Goal: Task Accomplishment & Management: Use online tool/utility

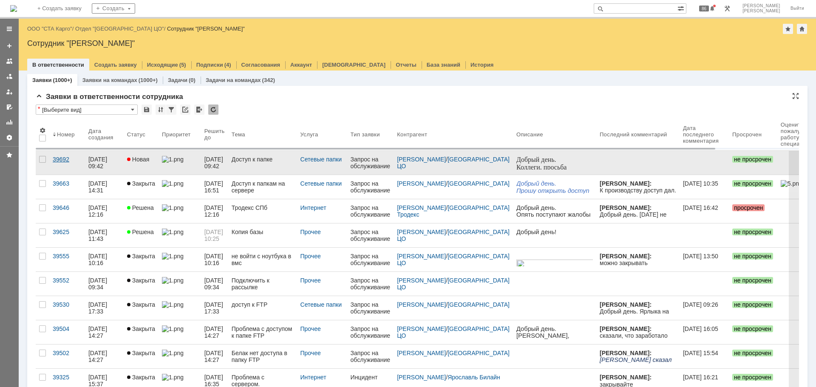
click at [63, 160] on div "39692" at bounding box center [67, 159] width 29 height 7
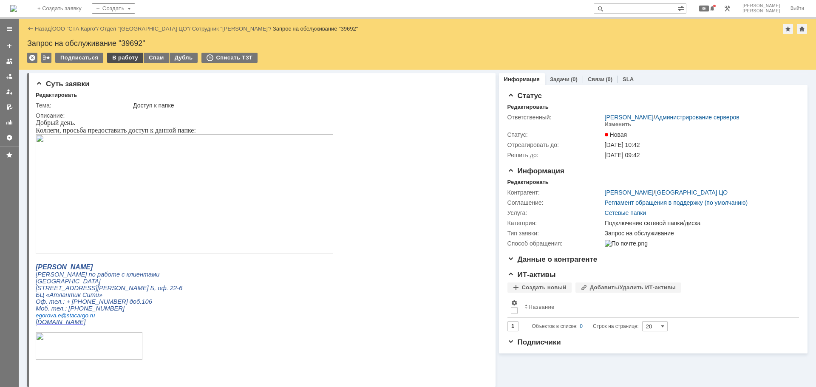
click at [125, 61] on div "В работу" at bounding box center [125, 58] width 36 height 10
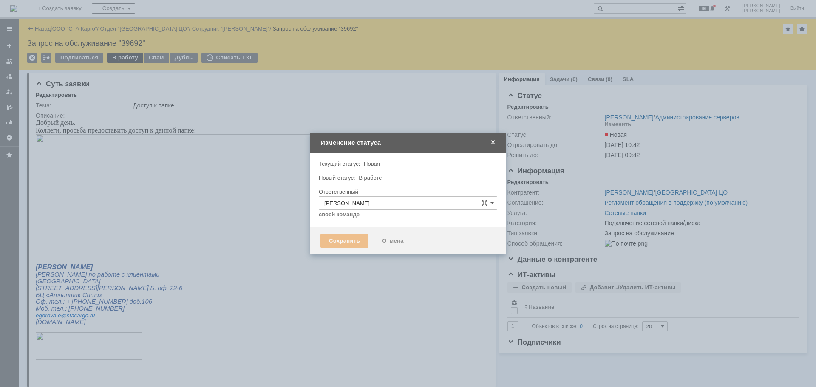
type input "Подключение сетевой папки/диска"
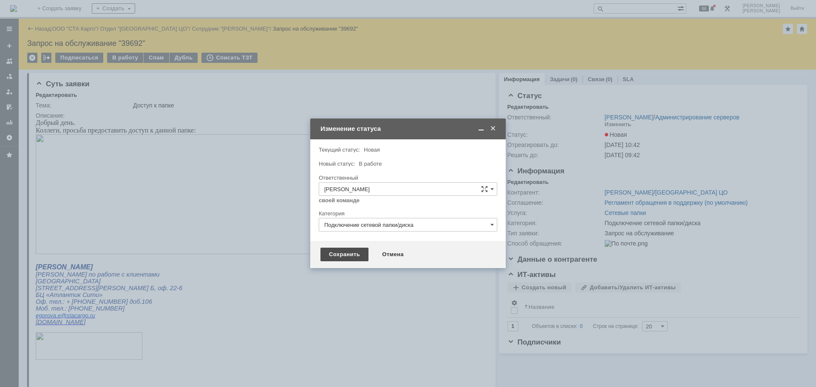
click at [343, 255] on div "Сохранить" at bounding box center [344, 255] width 48 height 14
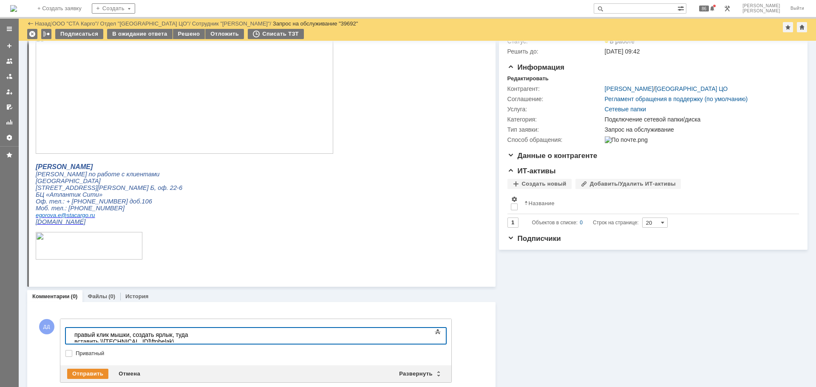
scroll to position [80, 0]
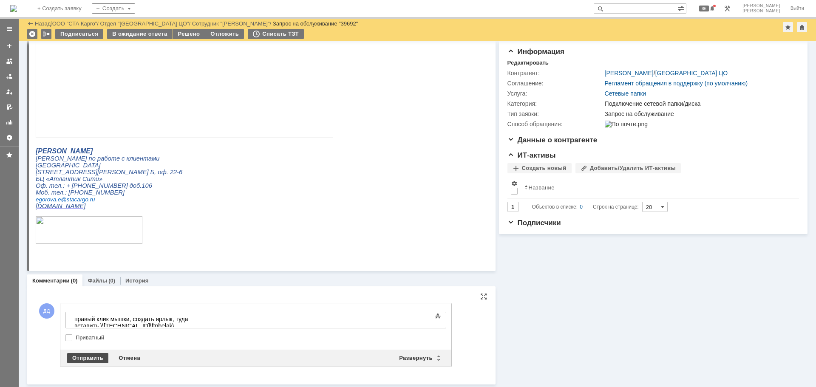
click at [85, 354] on div "Отправить" at bounding box center [87, 358] width 41 height 10
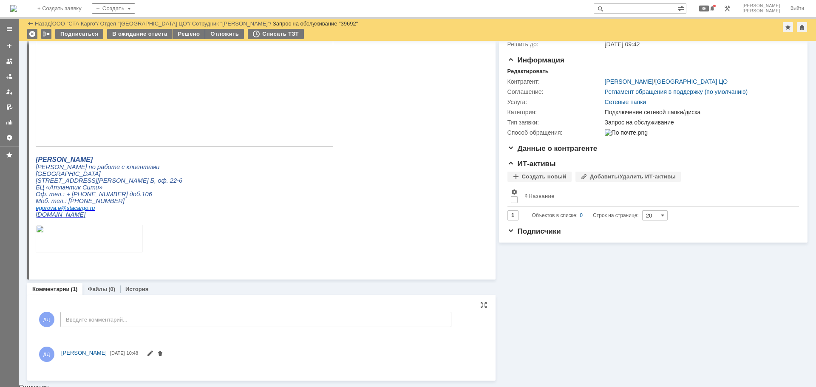
scroll to position [0, 0]
click at [185, 35] on div "Решено" at bounding box center [189, 34] width 32 height 10
